Goal: Task Accomplishment & Management: Use online tool/utility

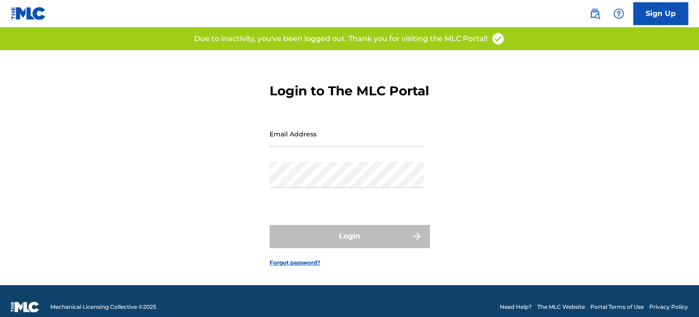
click at [309, 143] on input "Email Address" at bounding box center [346, 134] width 154 height 26
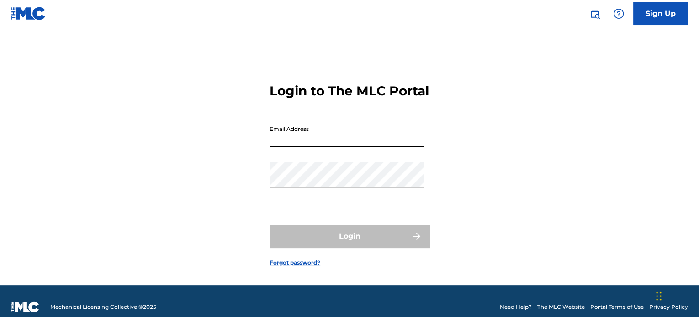
type input "[PERSON_NAME][EMAIL_ADDRESS][DOMAIN_NAME]"
click at [309, 201] on div "Password" at bounding box center [346, 182] width 154 height 41
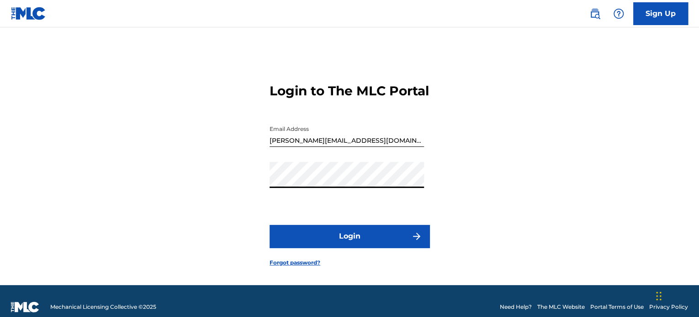
click at [269, 225] on button "Login" at bounding box center [349, 236] width 160 height 23
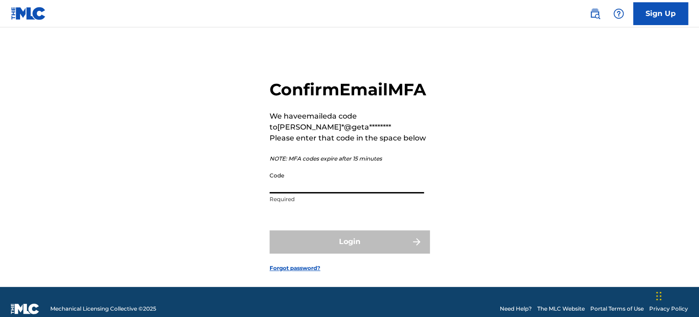
click at [287, 194] on input "Code" at bounding box center [346, 181] width 154 height 26
paste input "210247"
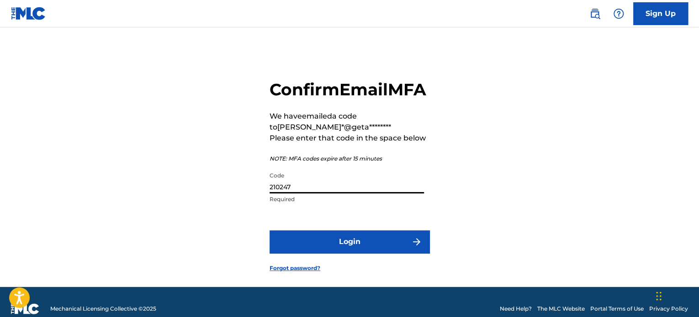
type input "210247"
click at [338, 253] on button "Login" at bounding box center [349, 242] width 160 height 23
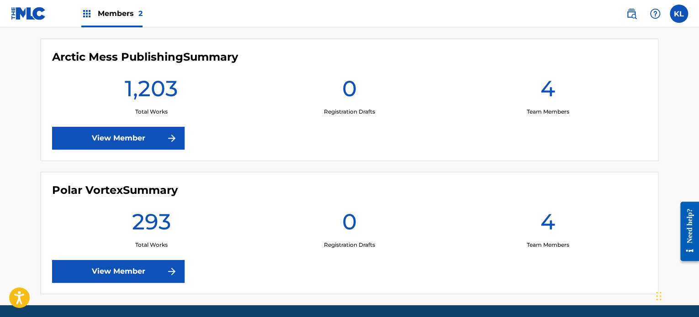
scroll to position [252, 0]
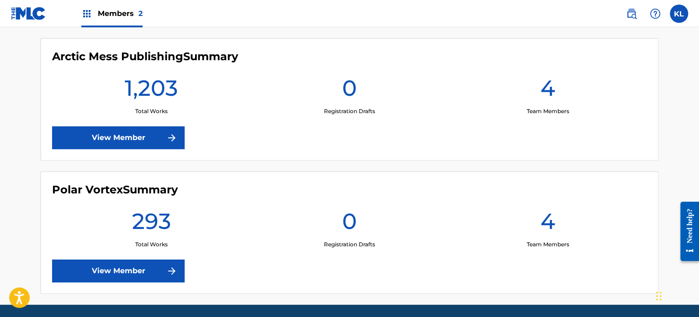
click at [149, 271] on link "View Member" at bounding box center [118, 271] width 132 height 23
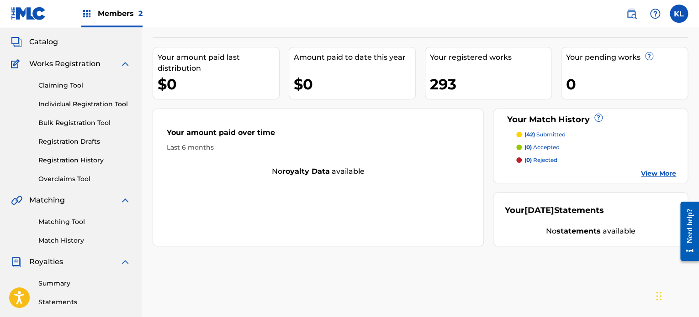
scroll to position [49, 0]
click at [58, 222] on link "Matching Tool" at bounding box center [84, 222] width 92 height 10
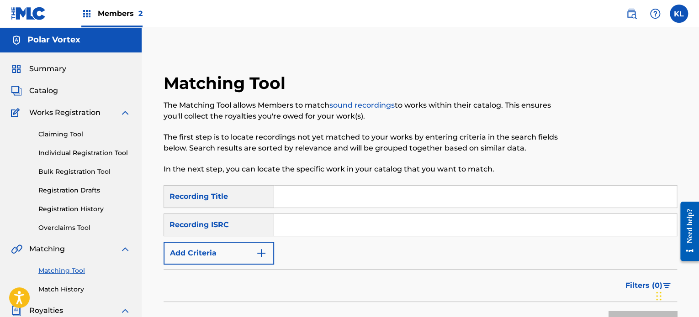
click at [295, 235] on input "Search Form" at bounding box center [475, 225] width 402 height 22
paste input "SE6YL2200475"
type input "SE6YL2200475"
click at [292, 195] on input "Search Form" at bounding box center [475, 197] width 402 height 22
type input "feeling"
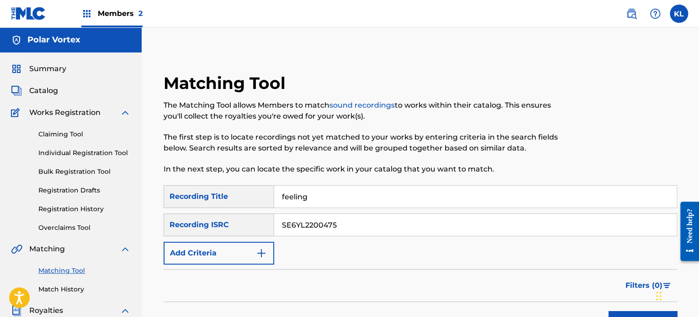
click at [608, 311] on button "Search" at bounding box center [642, 322] width 69 height 23
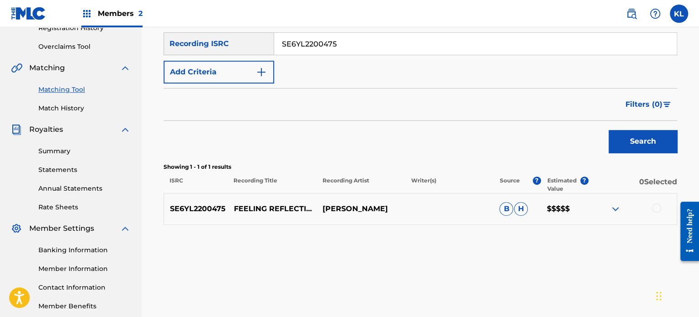
scroll to position [184, 0]
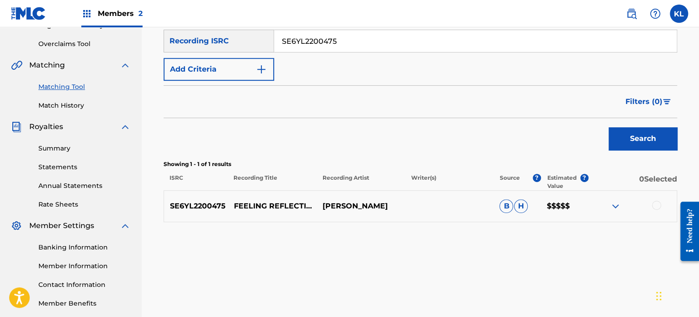
click at [656, 207] on div at bounding box center [656, 205] width 9 height 9
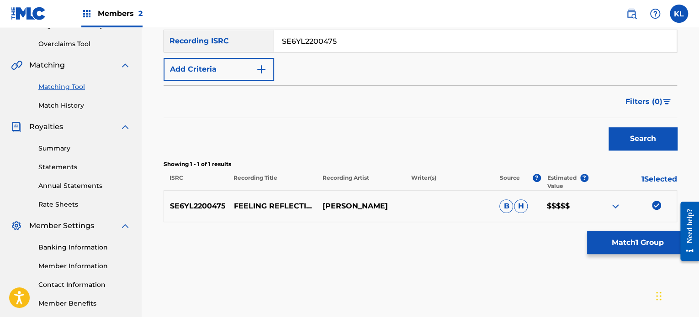
click at [631, 246] on button "Match 1 Group" at bounding box center [637, 243] width 101 height 23
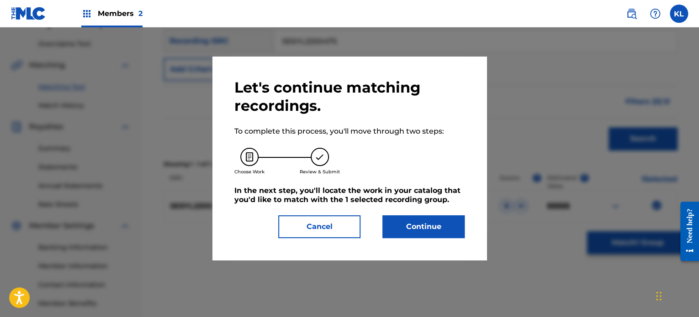
click at [410, 230] on button "Continue" at bounding box center [423, 227] width 82 height 23
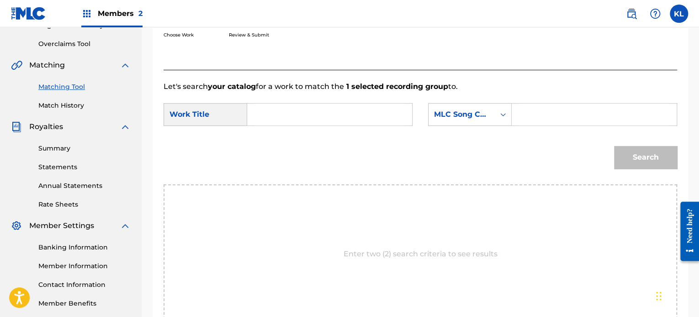
click at [298, 106] on input "Search Form" at bounding box center [329, 115] width 149 height 22
type input "feeling"
paste input "FH8LZR"
type input "FH8LZR"
click at [614, 146] on button "Search" at bounding box center [645, 157] width 63 height 23
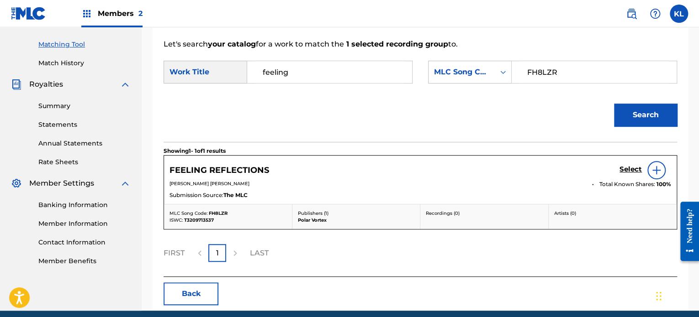
scroll to position [228, 0]
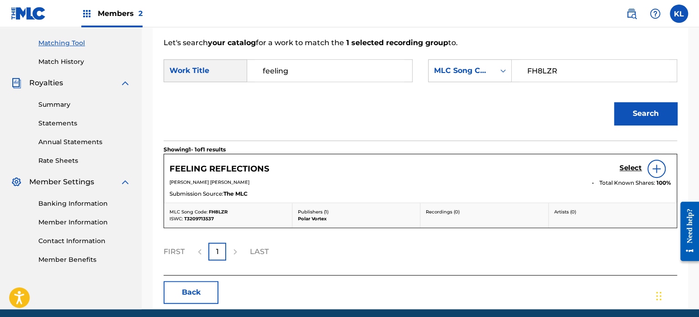
click at [624, 166] on h5 "Select" at bounding box center [630, 168] width 22 height 9
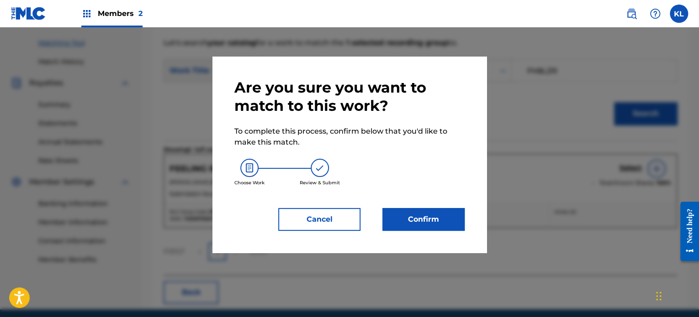
click at [438, 219] on button "Confirm" at bounding box center [423, 219] width 82 height 23
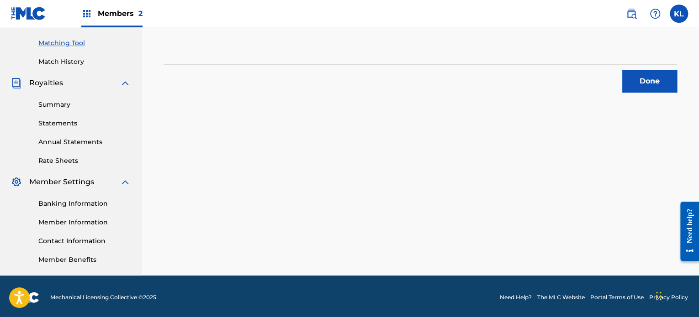
scroll to position [121, 0]
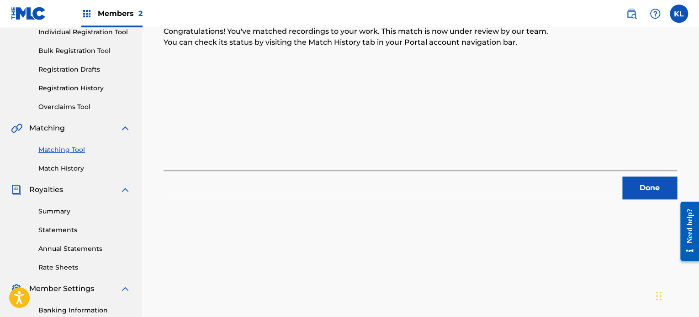
click at [641, 186] on button "Done" at bounding box center [649, 188] width 55 height 23
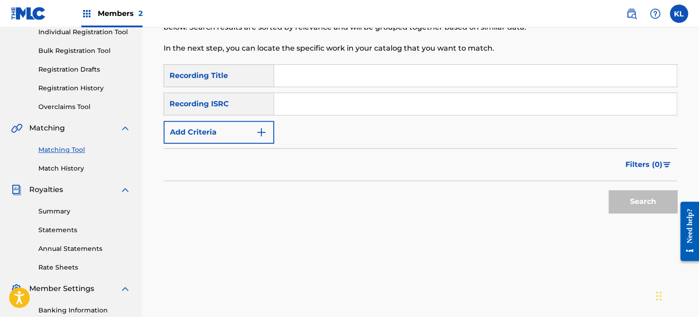
paste input "FEEL SO GOOD"
click at [298, 69] on input "FEEL SO GOOD" at bounding box center [475, 76] width 402 height 22
type input "FEEL SO GOOD"
click at [307, 100] on input "Search Form" at bounding box center [475, 104] width 402 height 22
paste input "SE6YL2401079"
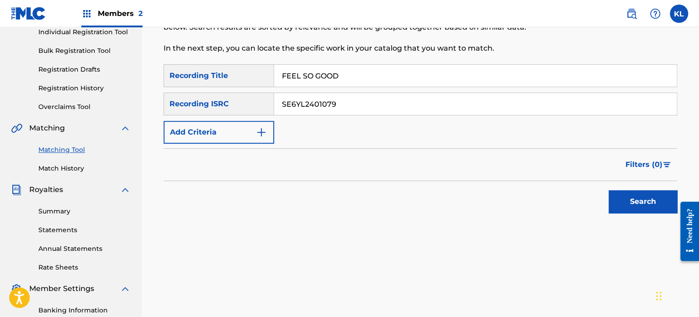
type input "SE6YL2401079"
click at [638, 199] on button "Search" at bounding box center [642, 201] width 69 height 23
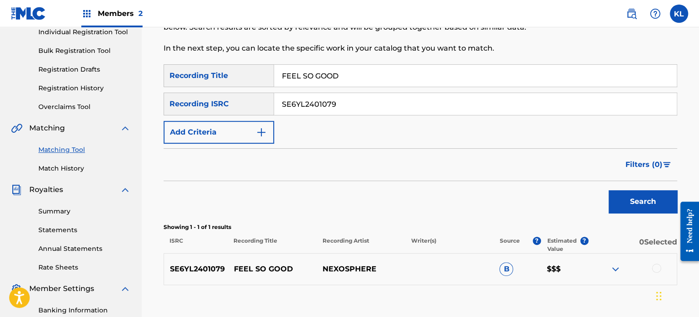
scroll to position [185, 0]
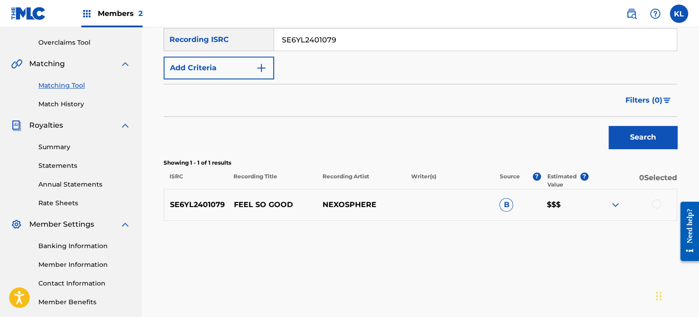
drag, startPoint x: 654, startPoint y: 196, endPoint x: 655, endPoint y: 201, distance: 4.7
click at [655, 201] on div "SE6YL2401079 FEEL SO GOOD NEXOSPHERE B $$$" at bounding box center [420, 205] width 513 height 32
click at [655, 201] on div at bounding box center [656, 204] width 9 height 9
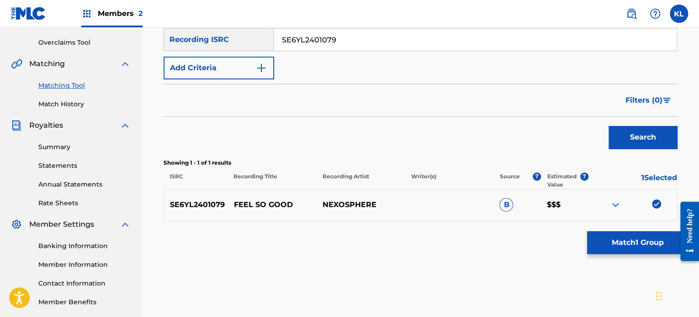
click at [636, 241] on button "Match 1 Group" at bounding box center [637, 243] width 101 height 23
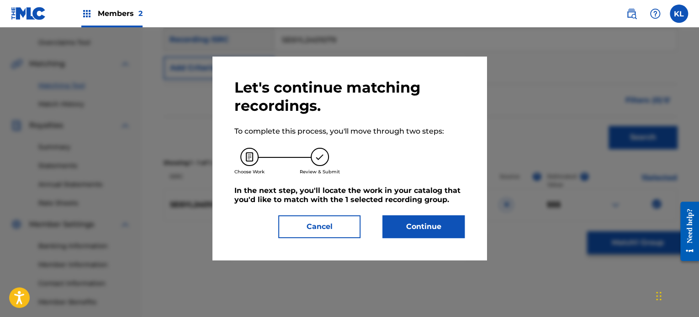
click at [450, 219] on button "Continue" at bounding box center [423, 227] width 82 height 23
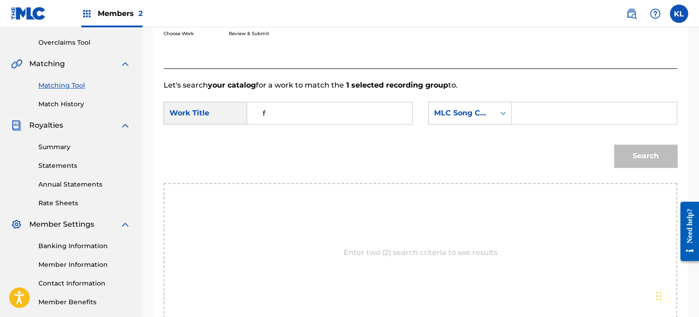
click at [269, 116] on input "f" at bounding box center [329, 113] width 149 height 22
click at [299, 133] on span "good" at bounding box center [296, 133] width 19 height 9
type input "feel so good"
click at [549, 115] on input "Search Form" at bounding box center [593, 113] width 149 height 22
paste input "FA97M3"
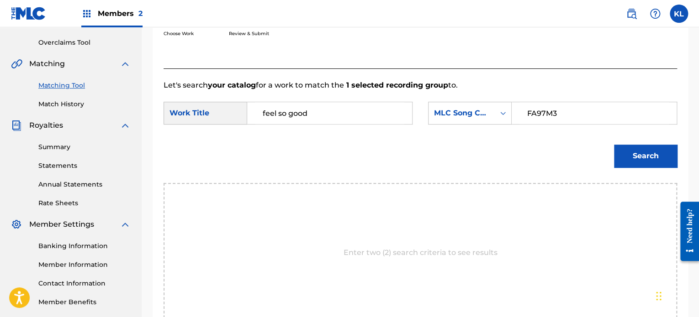
type input "FA97M3"
click at [651, 151] on button "Search" at bounding box center [645, 156] width 63 height 23
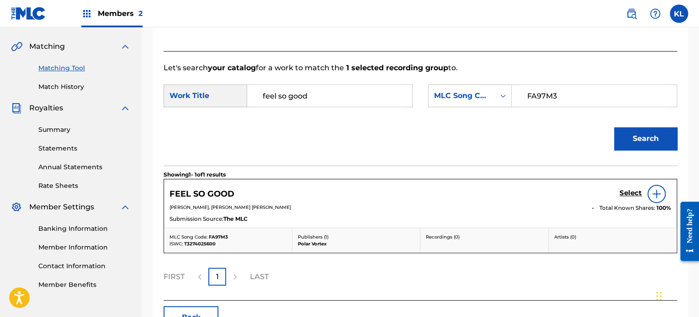
scroll to position [203, 0]
click at [632, 194] on h5 "Select" at bounding box center [630, 193] width 22 height 9
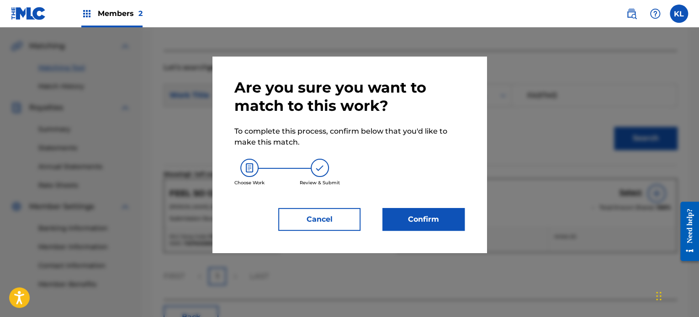
click at [436, 222] on button "Confirm" at bounding box center [423, 219] width 82 height 23
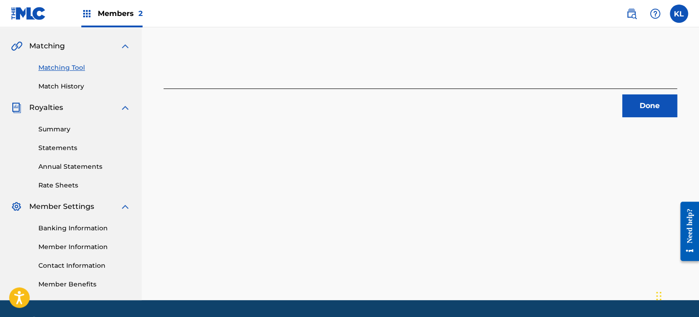
click at [653, 104] on button "Done" at bounding box center [649, 106] width 55 height 23
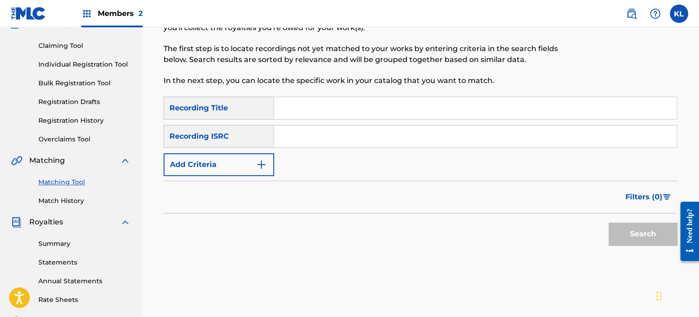
scroll to position [88, 0]
paste input "FIELDS OF GOLD"
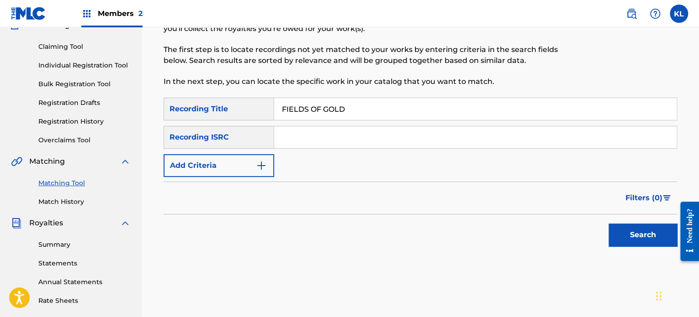
click at [349, 105] on input "FIELDS OF GOLD" at bounding box center [475, 109] width 402 height 22
type input "FIELDS OF GOLD"
click at [304, 130] on input "Search Form" at bounding box center [475, 138] width 402 height 22
paste input "SE6YL2200466"
type input "SE6YL2200466"
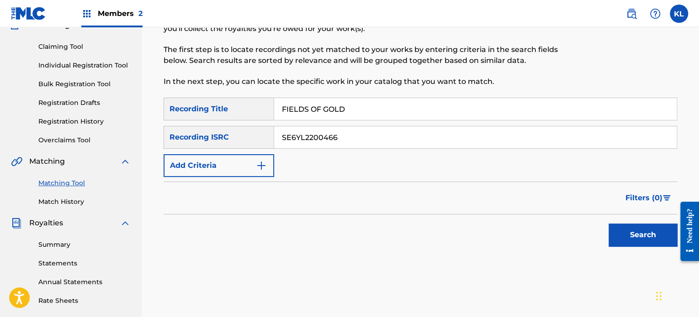
click at [644, 246] on div "Search" at bounding box center [640, 233] width 73 height 37
click at [635, 229] on button "Search" at bounding box center [642, 235] width 69 height 23
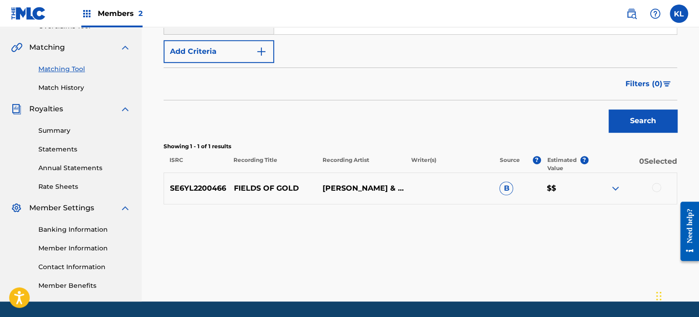
scroll to position [205, 0]
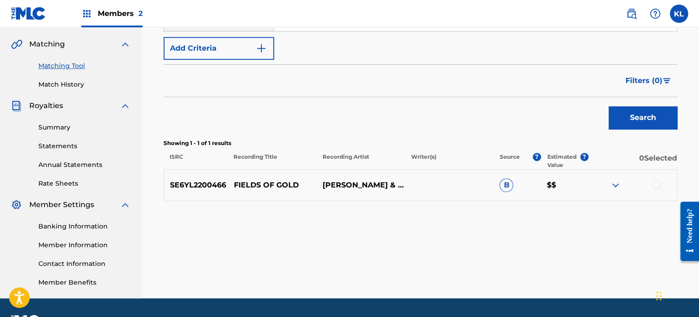
click at [661, 190] on div at bounding box center [632, 185] width 89 height 11
click at [654, 184] on div at bounding box center [656, 184] width 9 height 9
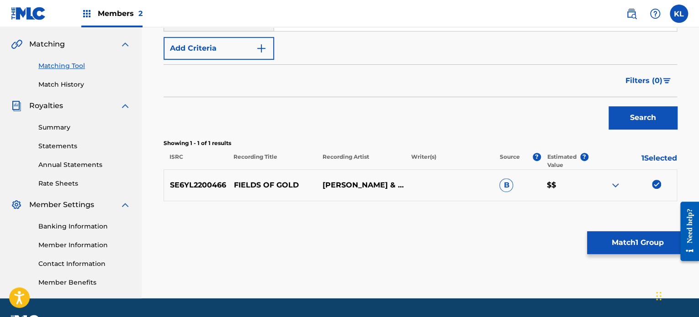
click at [643, 243] on button "Match 1 Group" at bounding box center [637, 243] width 101 height 23
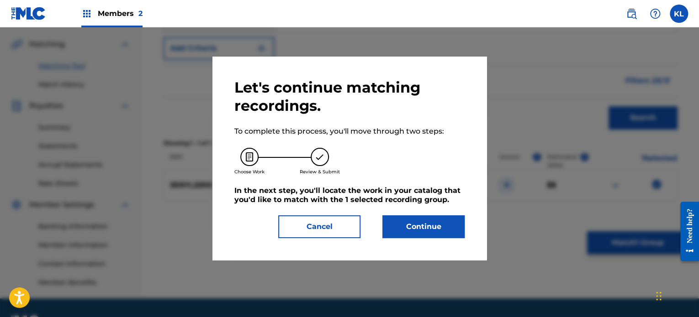
click at [455, 226] on button "Continue" at bounding box center [423, 227] width 82 height 23
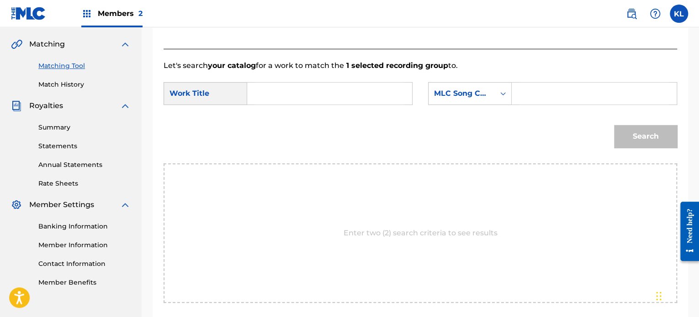
click at [305, 98] on input "Search Form" at bounding box center [329, 94] width 149 height 22
type input "fields"
paste input "FH8L3S"
type input "FH8L3S"
click at [614, 125] on button "Search" at bounding box center [645, 136] width 63 height 23
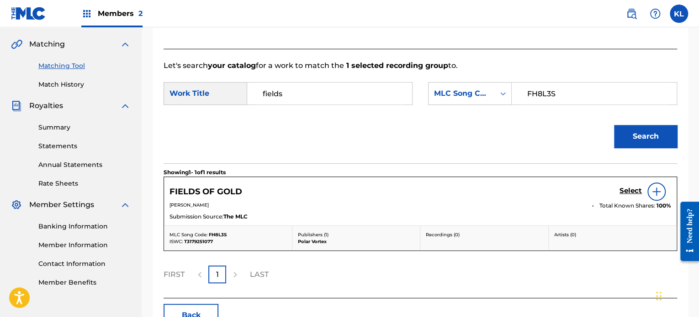
click at [632, 190] on h5 "Select" at bounding box center [630, 191] width 22 height 9
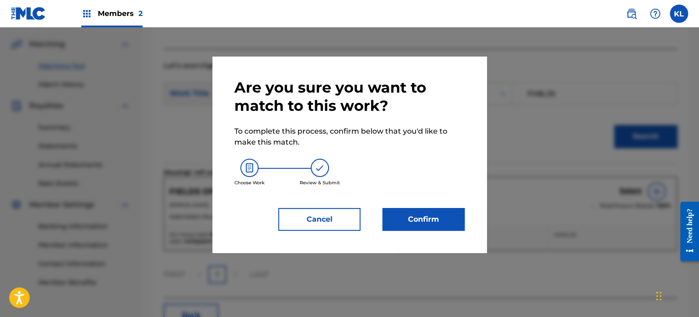
click at [426, 207] on div "Are you sure you want to match to this work? To complete this process, confirm …" at bounding box center [349, 155] width 230 height 153
click at [418, 217] on button "Confirm" at bounding box center [423, 219] width 82 height 23
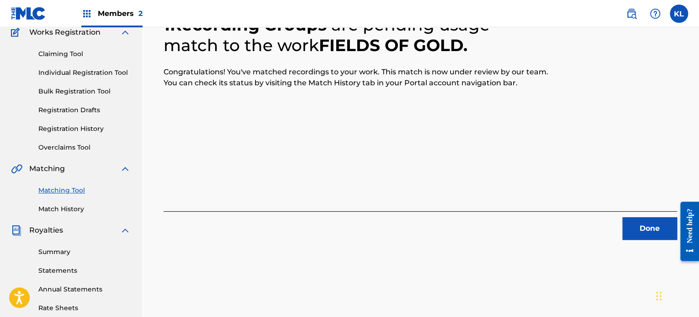
scroll to position [81, 0]
click at [654, 222] on button "Done" at bounding box center [649, 228] width 55 height 23
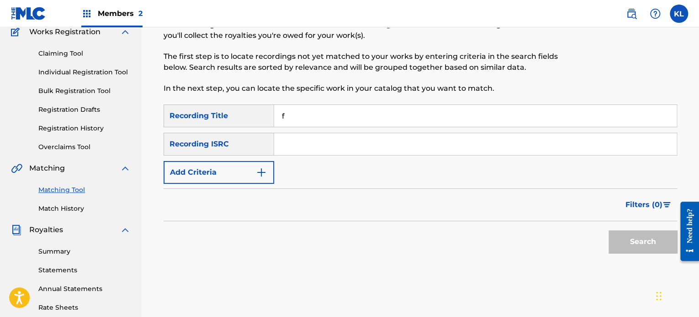
click at [292, 115] on input "f" at bounding box center [475, 116] width 402 height 22
type input "float"
paste input "SE6YL2200185"
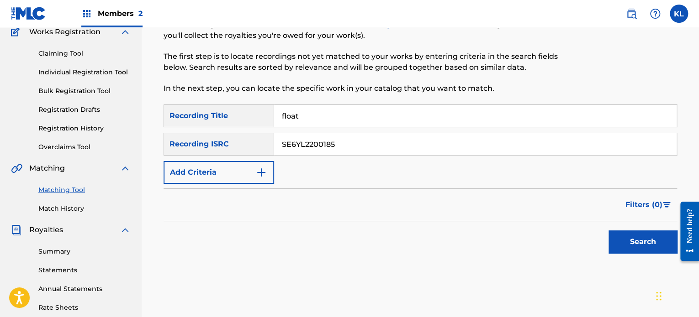
type input "SE6YL2200185"
click at [608, 231] on button "Search" at bounding box center [642, 242] width 69 height 23
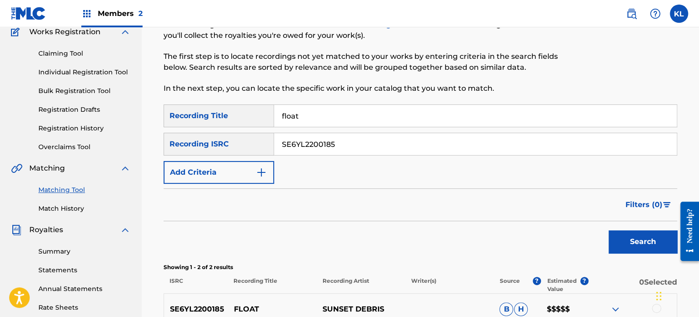
scroll to position [230, 0]
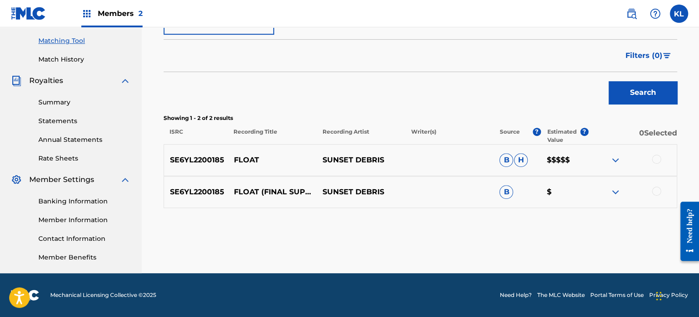
click at [652, 162] on div at bounding box center [656, 159] width 9 height 9
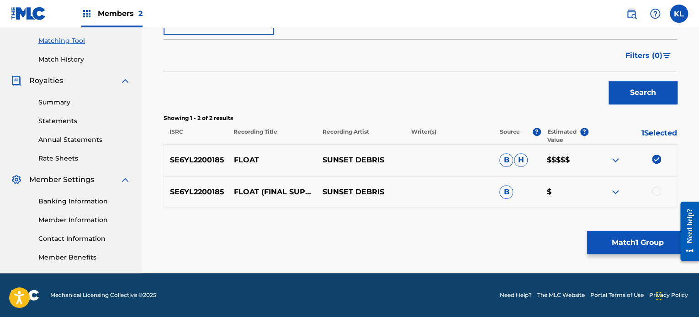
click at [659, 194] on div at bounding box center [632, 192] width 89 height 11
click at [655, 191] on div at bounding box center [656, 191] width 9 height 9
click at [631, 239] on button "Match 2 Groups" at bounding box center [637, 243] width 101 height 23
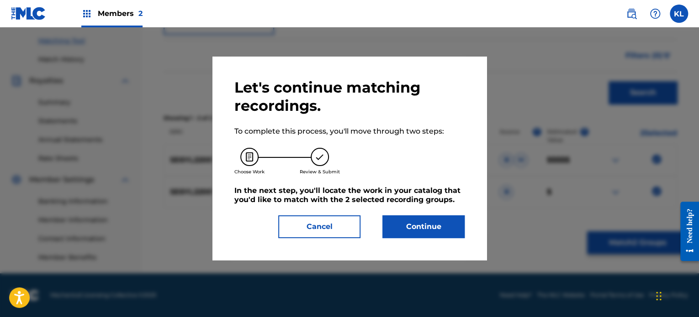
click at [429, 224] on button "Continue" at bounding box center [423, 227] width 82 height 23
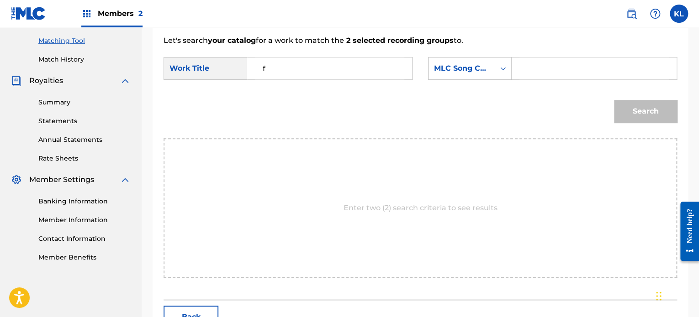
click at [312, 70] on input "f" at bounding box center [329, 69] width 149 height 22
type input "float"
paste input "FH8EPY"
type input "FH8EPY"
click at [614, 100] on button "Search" at bounding box center [645, 111] width 63 height 23
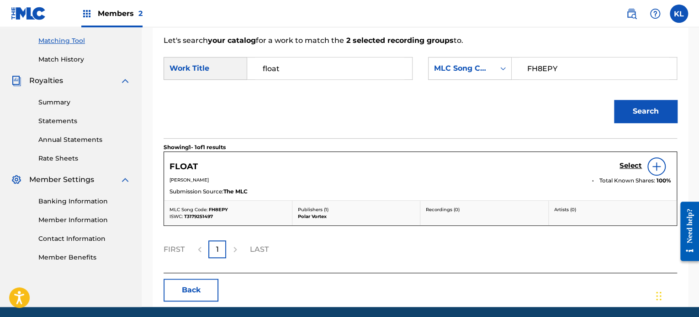
click at [625, 163] on h5 "Select" at bounding box center [630, 166] width 22 height 9
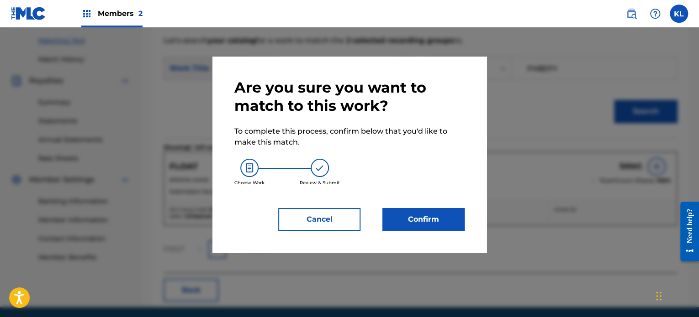
click at [393, 222] on button "Confirm" at bounding box center [423, 219] width 82 height 23
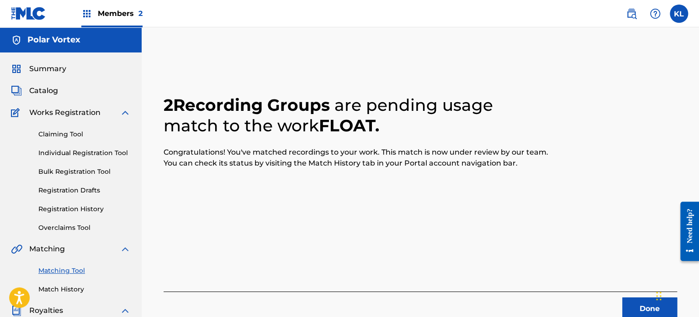
scroll to position [33, 0]
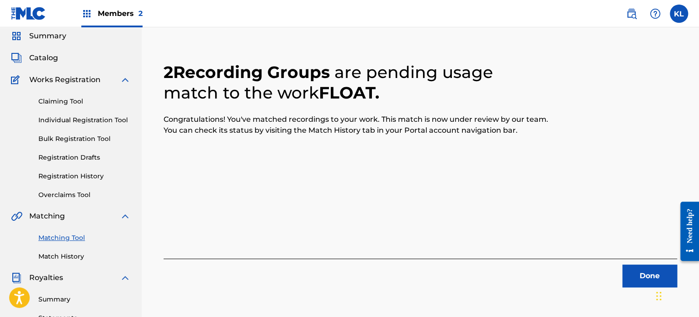
click at [643, 279] on button "Done" at bounding box center [649, 276] width 55 height 23
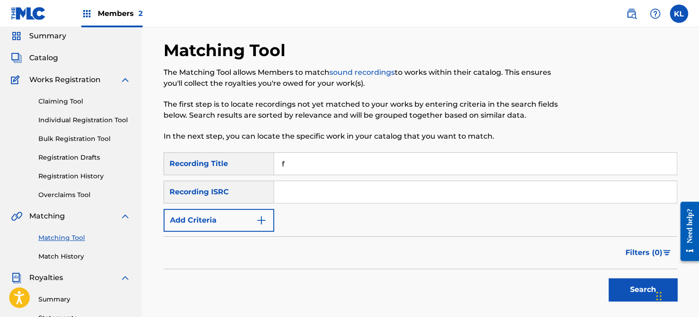
click at [322, 168] on input "f" at bounding box center [475, 164] width 402 height 22
type input "floorwalker"
paste input "SE6YL2200376"
click at [608, 279] on button "Search" at bounding box center [642, 290] width 69 height 23
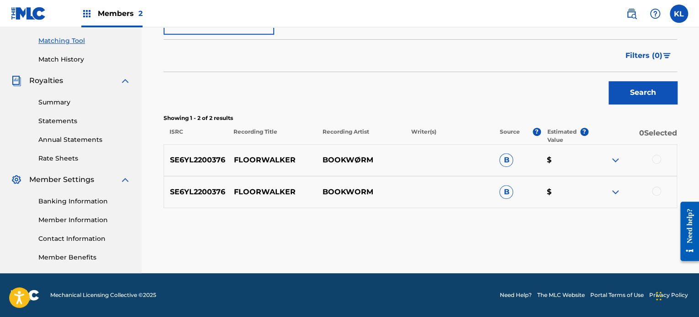
type input "SE6YL2200376]"
click at [652, 160] on div at bounding box center [656, 159] width 9 height 9
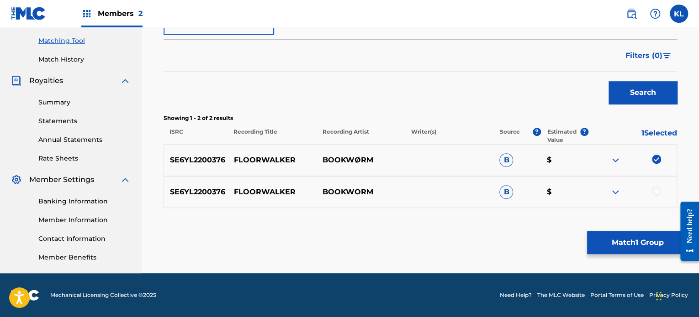
click at [658, 194] on div at bounding box center [656, 191] width 9 height 9
click at [643, 244] on button "Match 2 Groups" at bounding box center [637, 243] width 101 height 23
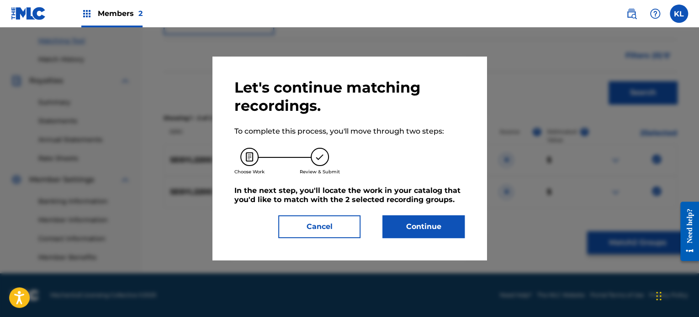
click at [434, 219] on button "Continue" at bounding box center [423, 227] width 82 height 23
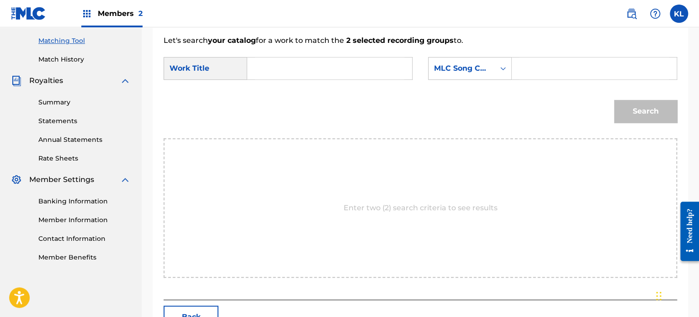
click at [283, 71] on input "Search Form" at bounding box center [329, 69] width 149 height 22
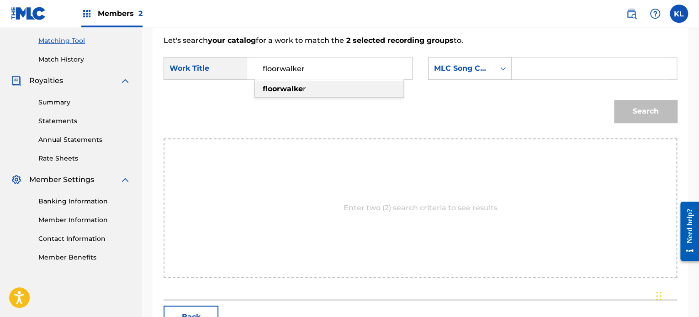
type input "floorwalker"
paste input "FH88FL"
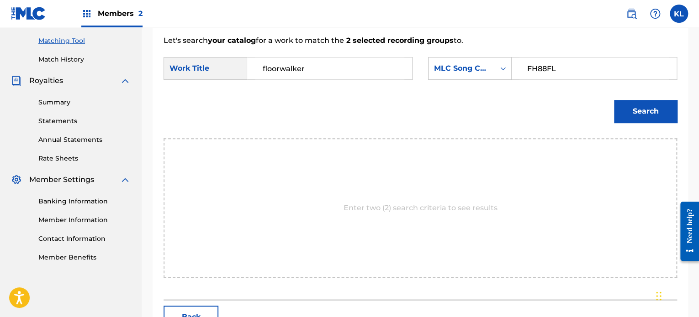
type input "FH88FL"
click at [614, 100] on button "Search" at bounding box center [645, 111] width 63 height 23
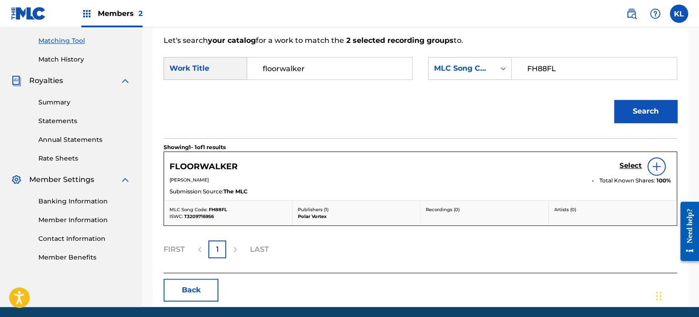
click at [638, 166] on h5 "Select" at bounding box center [630, 166] width 22 height 9
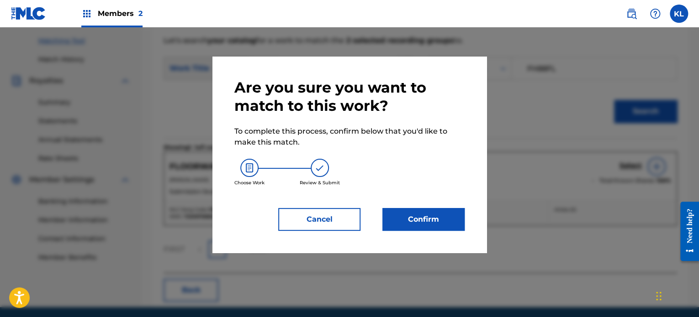
click at [433, 218] on button "Confirm" at bounding box center [423, 219] width 82 height 23
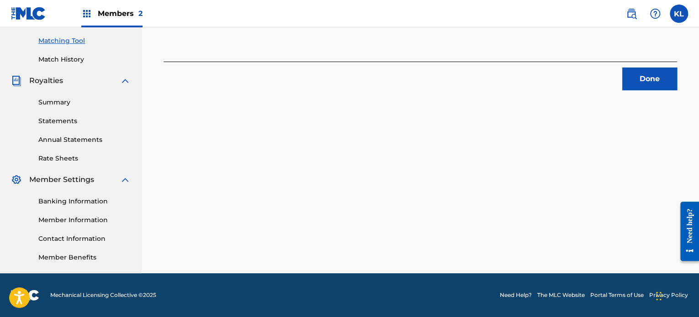
scroll to position [47, 0]
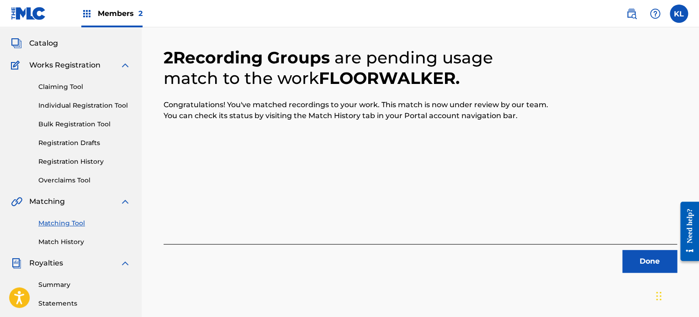
click at [660, 270] on button "Done" at bounding box center [649, 261] width 55 height 23
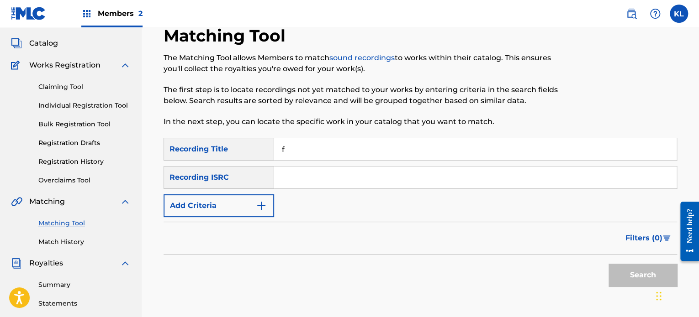
click at [318, 149] on input "f" at bounding box center [475, 149] width 402 height 22
type input "flowerbed"
paste input "SE6YL2402363"
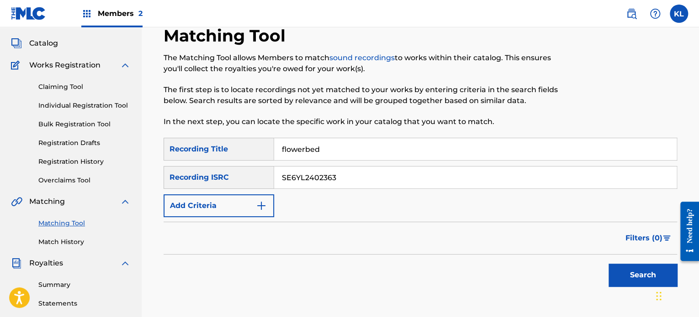
type input "SE6YL2402363"
click at [608, 264] on button "Search" at bounding box center [642, 275] width 69 height 23
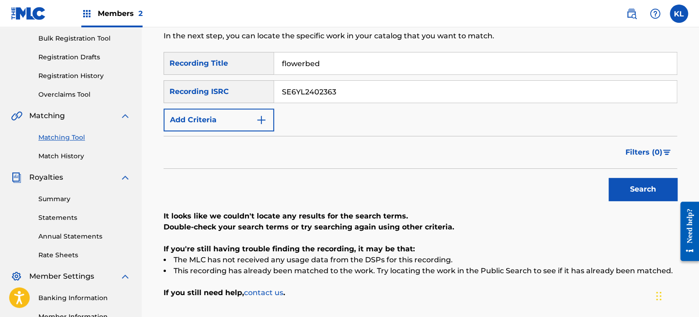
scroll to position [134, 0]
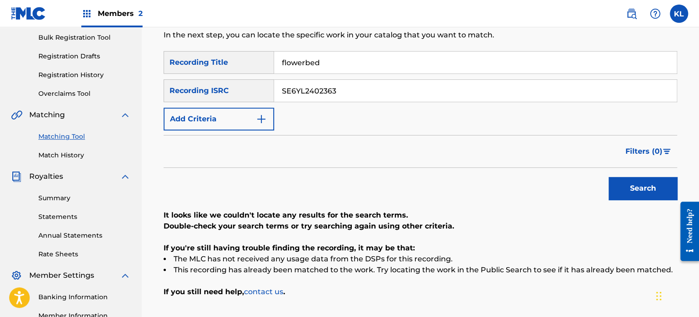
click at [334, 58] on input "flowerbed" at bounding box center [475, 63] width 402 height 22
type input "flowers"
paste input "301469"
type input "SE6YL2301469"
click at [608, 177] on button "Search" at bounding box center [642, 188] width 69 height 23
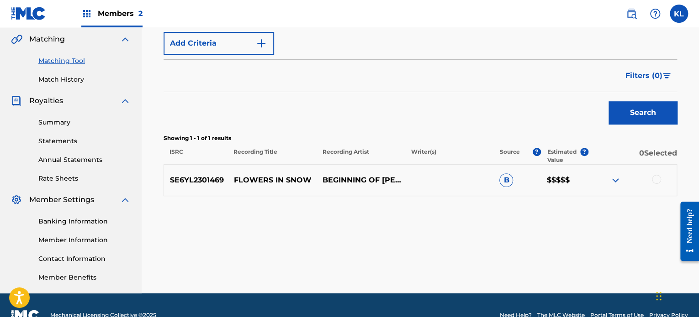
scroll to position [215, 0]
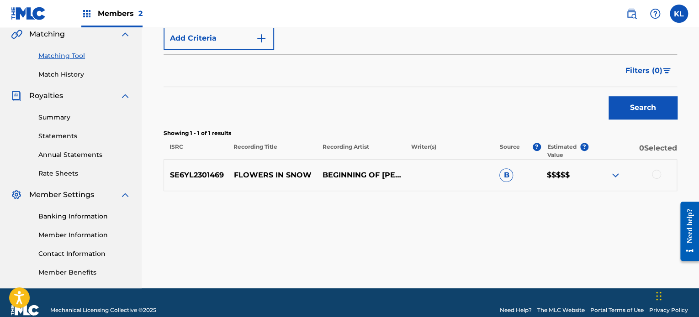
click at [651, 175] on div at bounding box center [632, 175] width 89 height 11
click at [656, 175] on div at bounding box center [656, 174] width 9 height 9
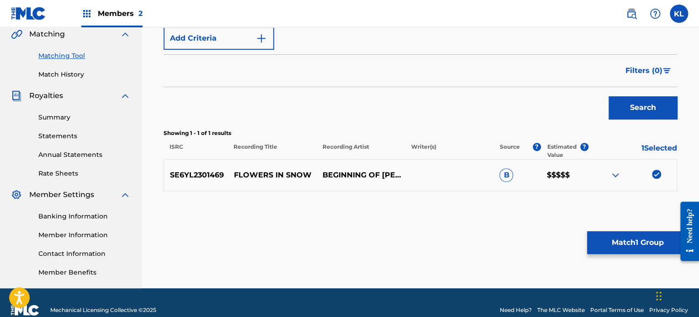
click at [613, 244] on button "Match 1 Group" at bounding box center [637, 243] width 101 height 23
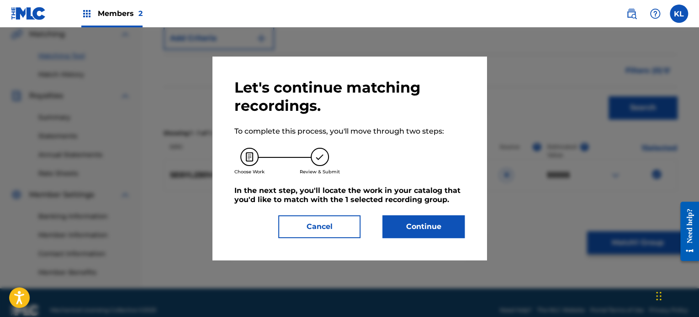
click at [445, 208] on div "Let's continue matching recordings. To complete this process, you'll move throu…" at bounding box center [349, 159] width 230 height 160
click at [428, 227] on button "Continue" at bounding box center [423, 227] width 82 height 23
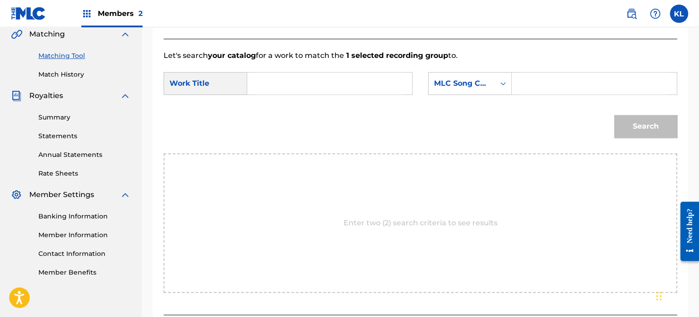
drag, startPoint x: 290, startPoint y: 96, endPoint x: 271, endPoint y: 82, distance: 24.2
click at [271, 82] on div "SearchWithCriteria4888410b-5995-4979-81f2-59b7acce53fa Work Title SearchWithCri…" at bounding box center [420, 86] width 513 height 28
click at [271, 82] on input "Search Form" at bounding box center [329, 84] width 149 height 22
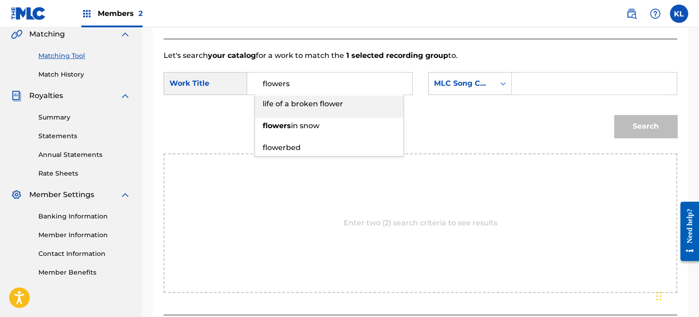
type input "flowers"
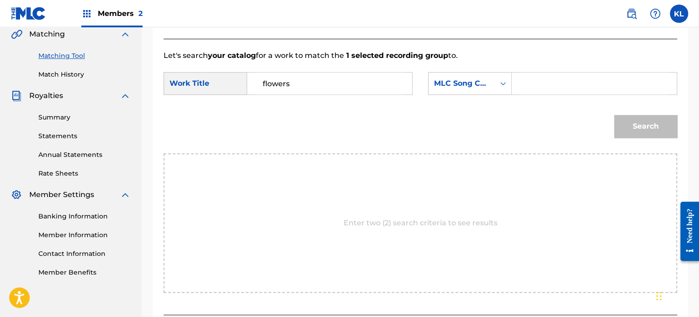
paste input "FA7A03"
type input "FA7A03"
click at [614, 115] on button "Search" at bounding box center [645, 126] width 63 height 23
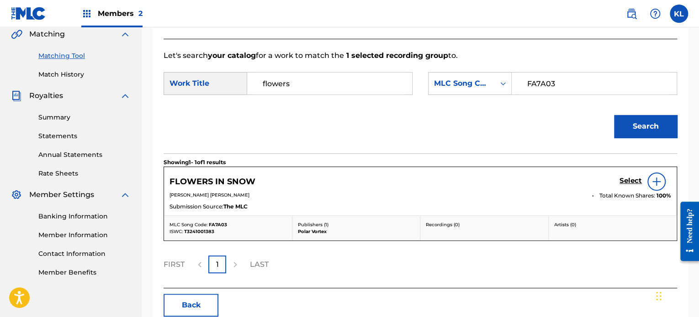
click at [629, 180] on h5 "Select" at bounding box center [630, 181] width 22 height 9
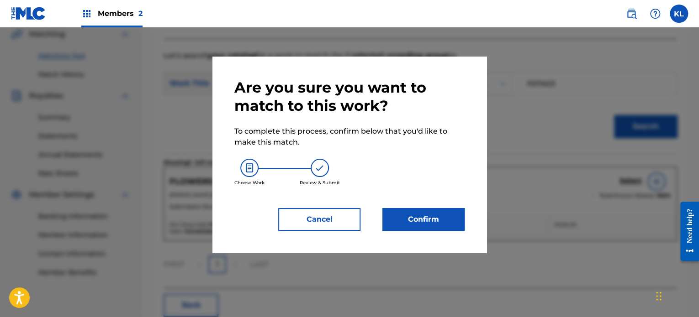
click at [427, 226] on button "Confirm" at bounding box center [423, 219] width 82 height 23
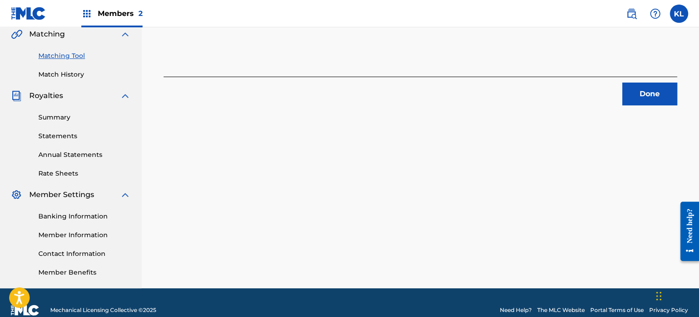
click at [638, 99] on button "Done" at bounding box center [649, 94] width 55 height 23
